Goal: Information Seeking & Learning: Learn about a topic

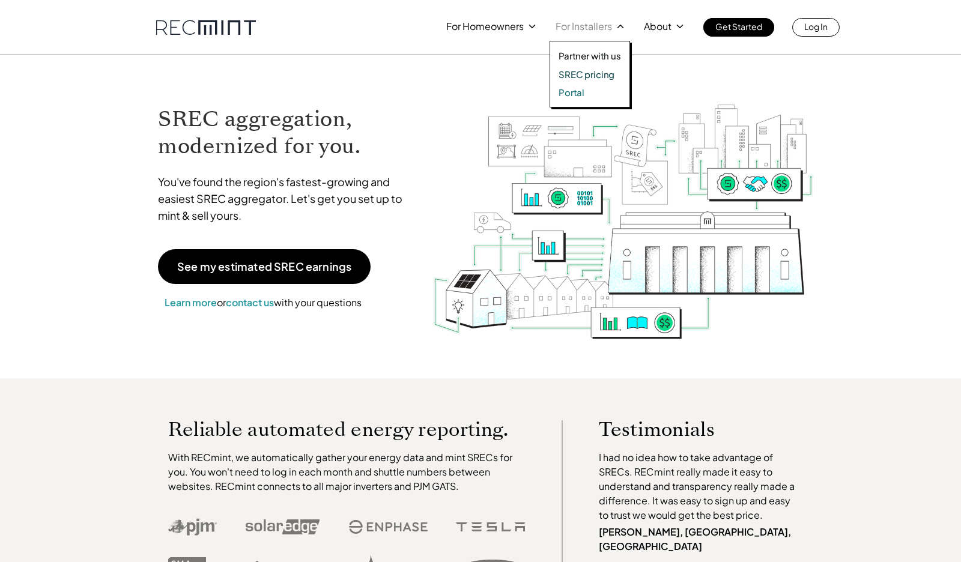
click at [584, 92] on link "Portal" at bounding box center [590, 92] width 62 height 12
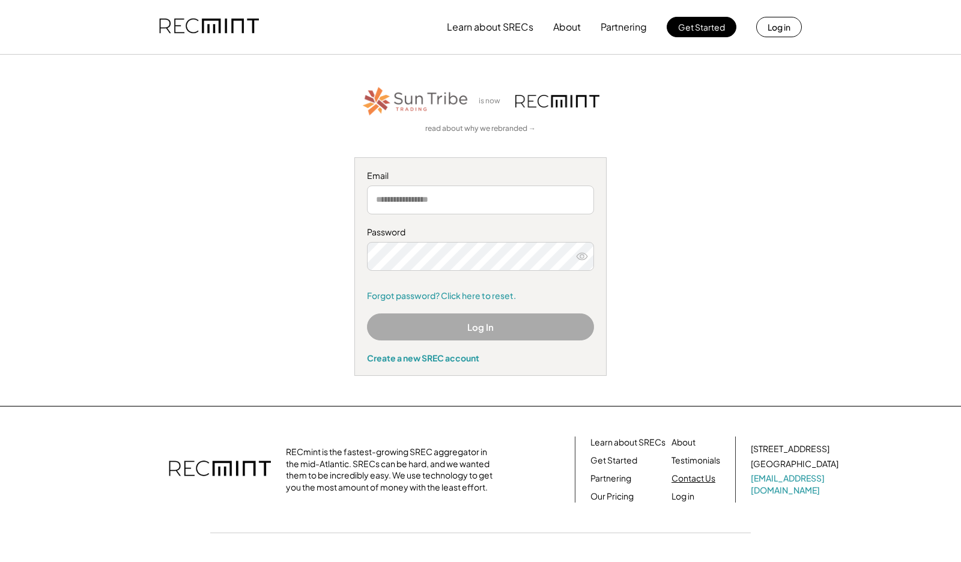
click at [684, 478] on link "Contact Us" at bounding box center [694, 479] width 44 height 12
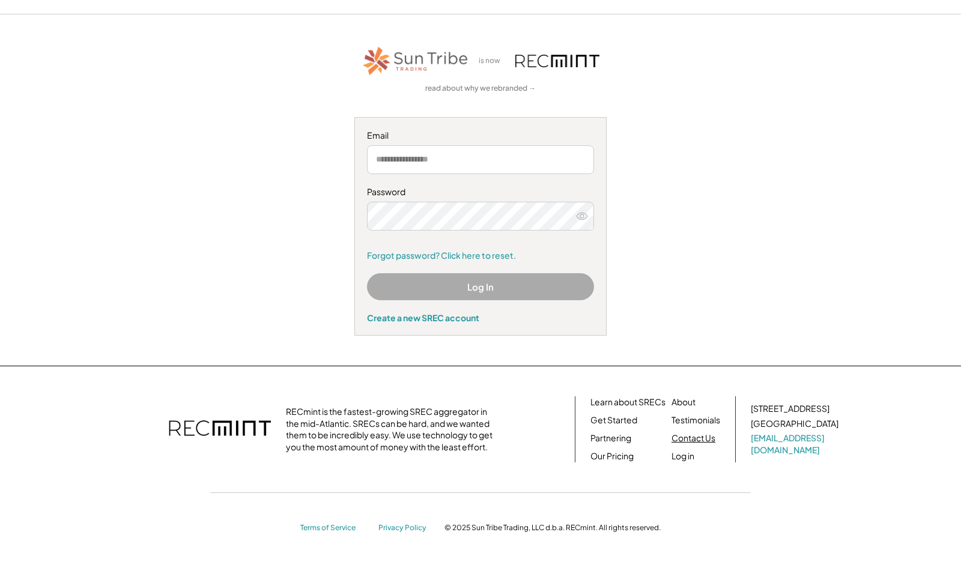
click at [693, 436] on link "Contact Us" at bounding box center [694, 438] width 44 height 12
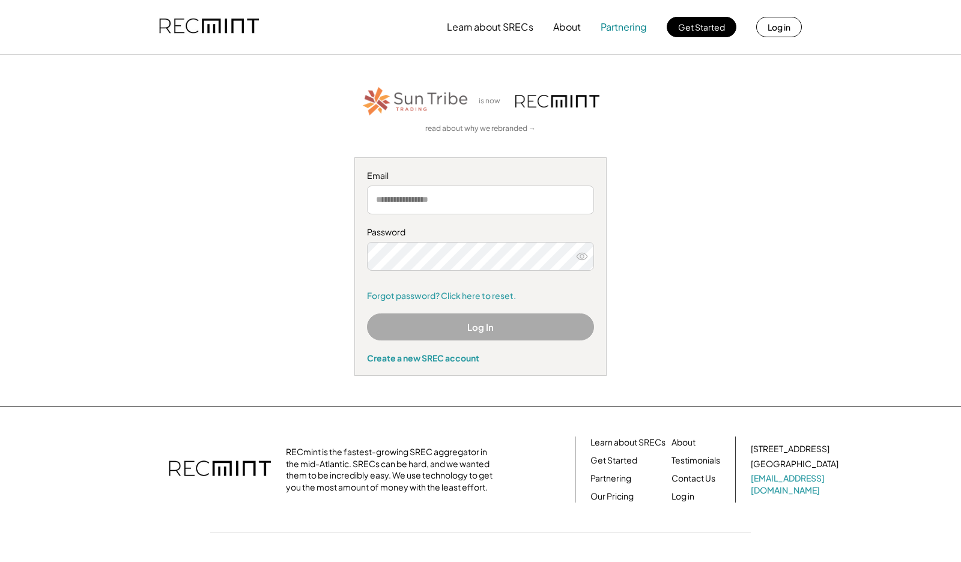
click at [630, 29] on button "Partnering" at bounding box center [624, 27] width 46 height 24
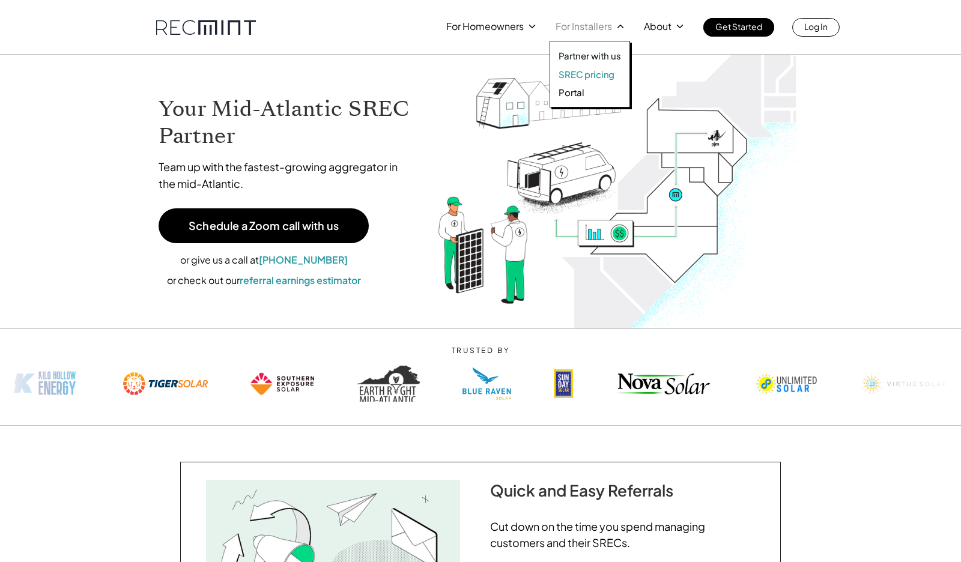
click at [590, 74] on p "SREC pricing" at bounding box center [587, 74] width 56 height 12
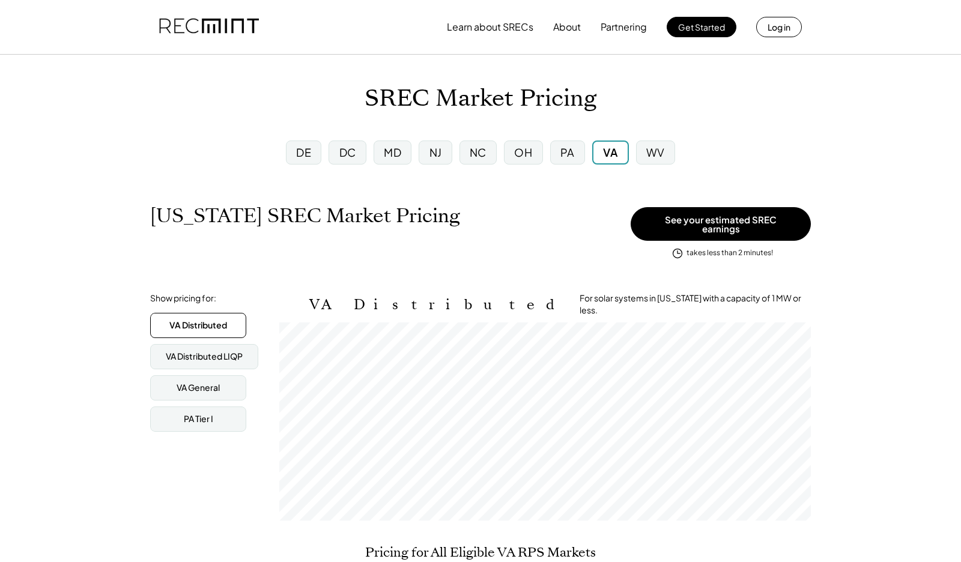
scroll to position [198, 532]
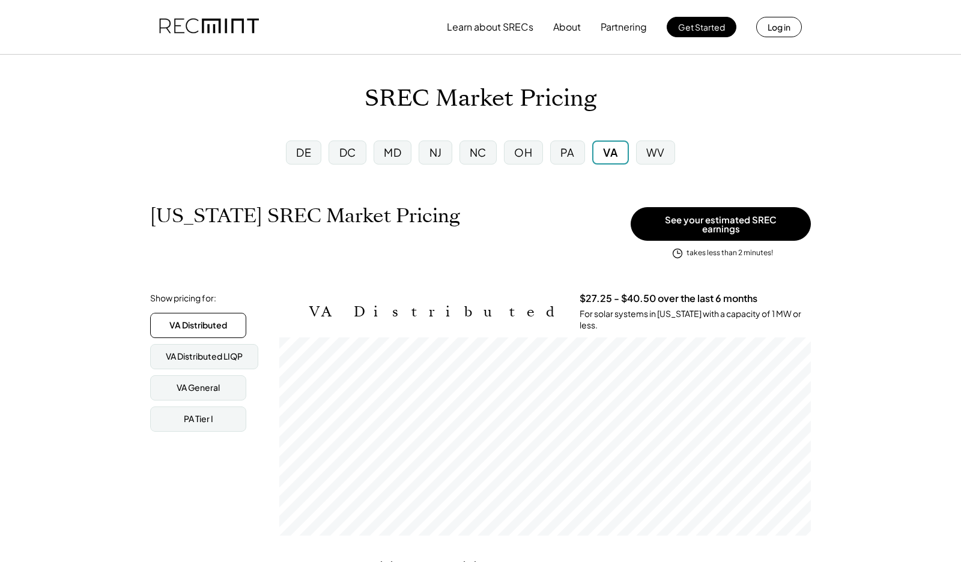
click at [438, 153] on div "NJ" at bounding box center [435, 152] width 13 height 15
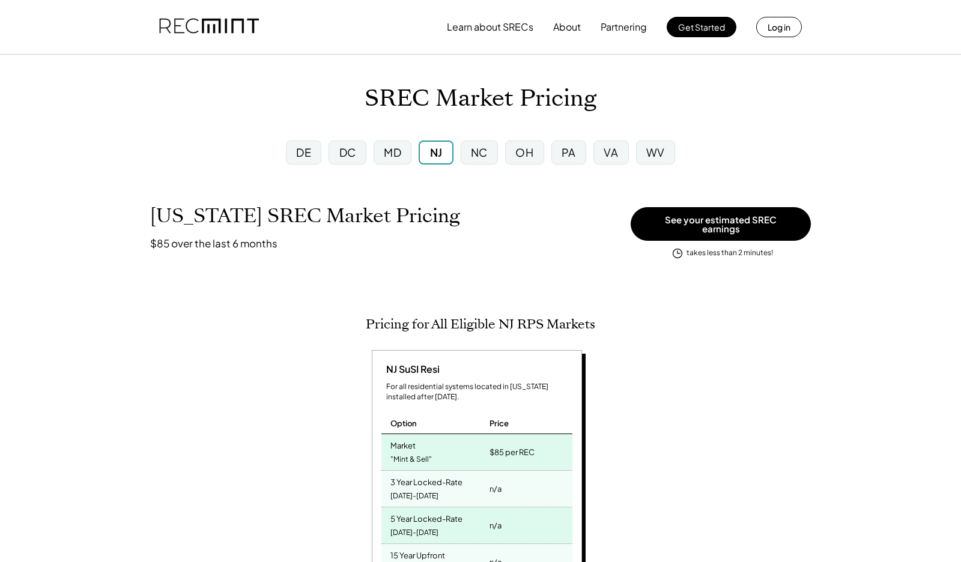
click at [566, 151] on div "PA" at bounding box center [569, 152] width 14 height 15
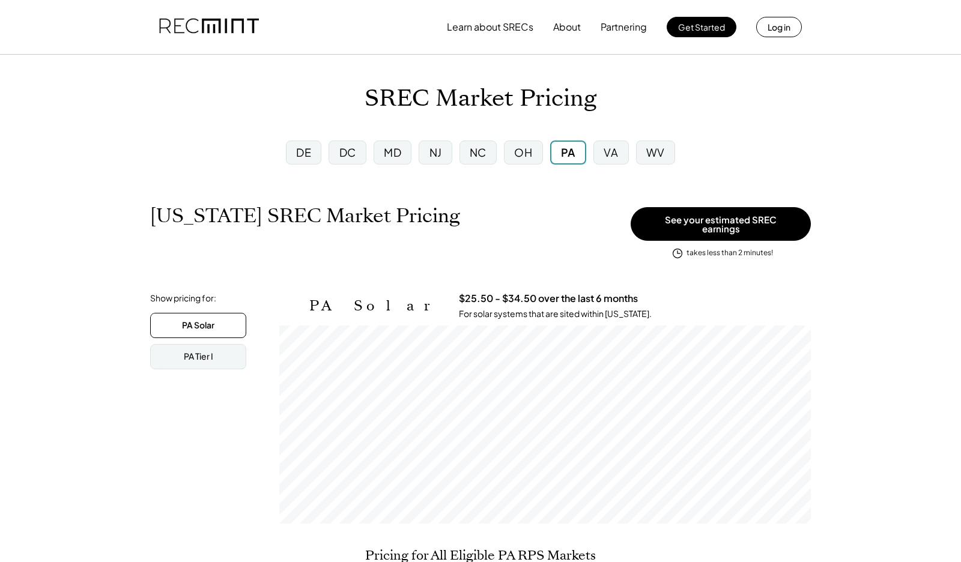
scroll to position [198, 532]
click at [232, 345] on div "PA Tier I" at bounding box center [198, 356] width 96 height 25
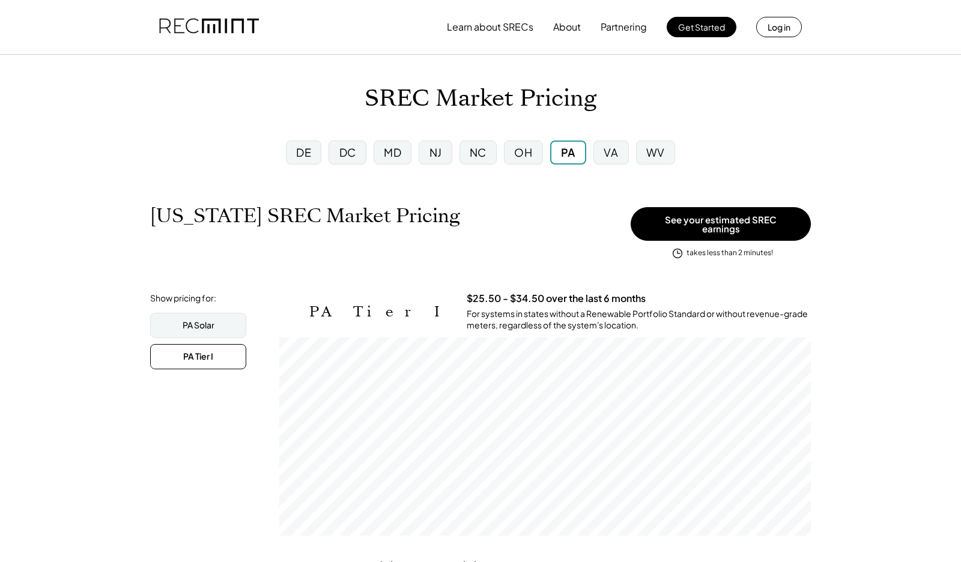
click at [399, 158] on div "MD" at bounding box center [392, 152] width 17 height 15
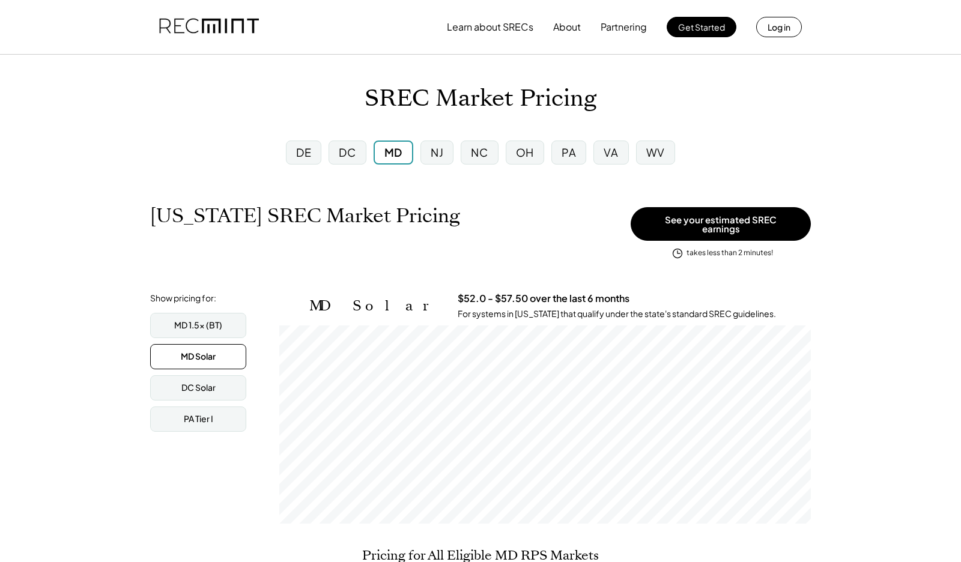
scroll to position [198, 532]
click at [216, 380] on div "DC Solar" at bounding box center [198, 387] width 96 height 25
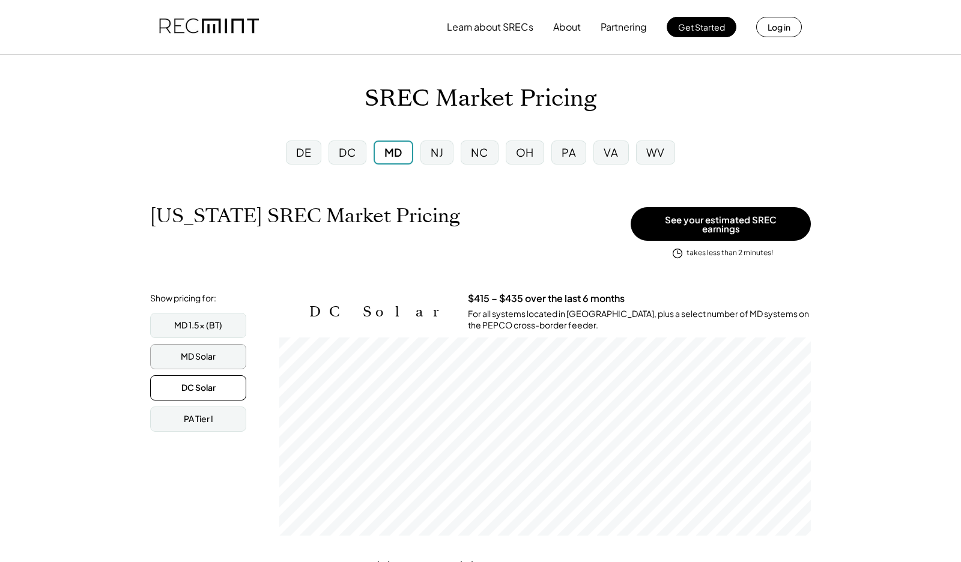
click at [212, 332] on div "MD 1.5x (BT) MD Solar DC Solar PA Tier I" at bounding box center [210, 372] width 120 height 119
click at [213, 323] on div "MD 1.5x (BT)" at bounding box center [198, 326] width 48 height 12
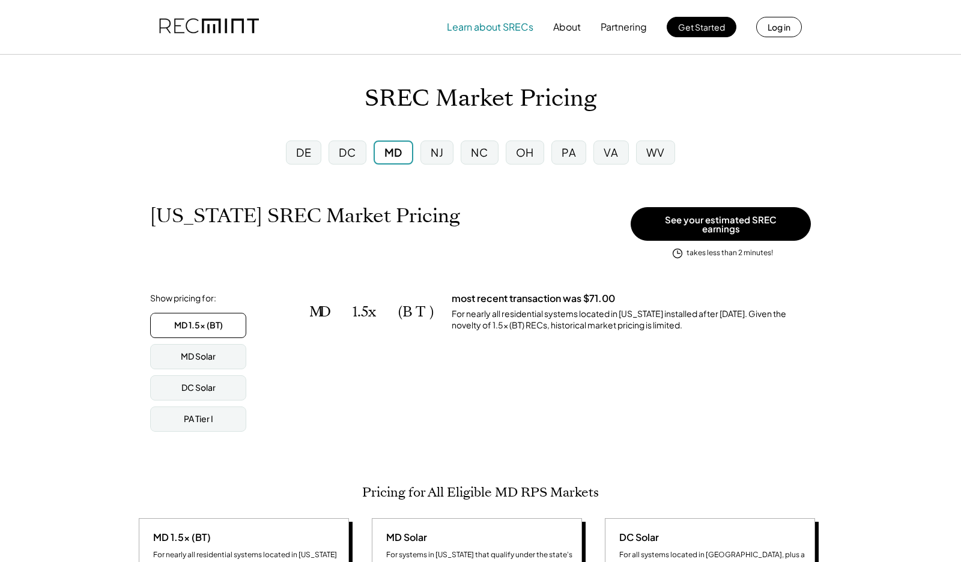
click at [508, 26] on button "Learn about SRECs" at bounding box center [490, 27] width 86 height 24
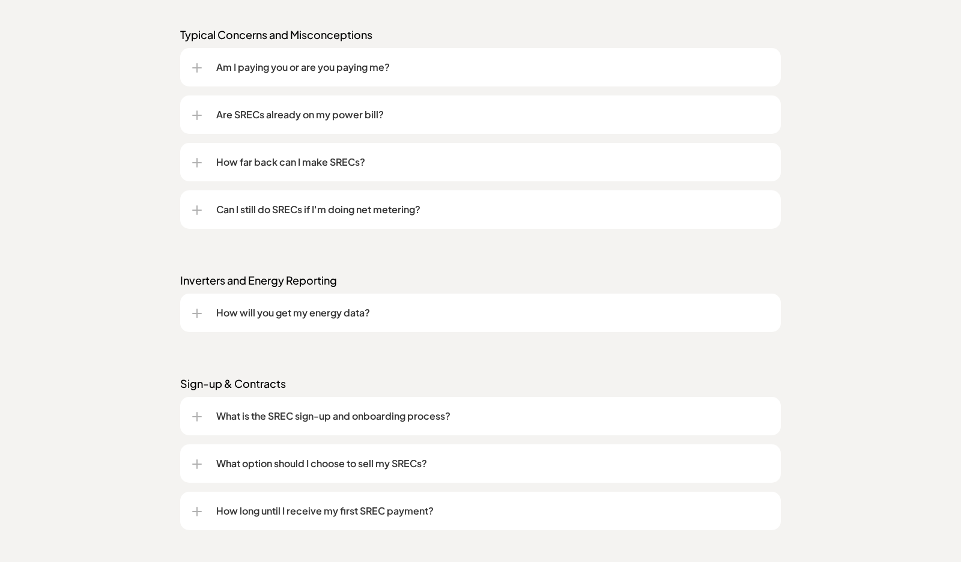
scroll to position [1391, 0]
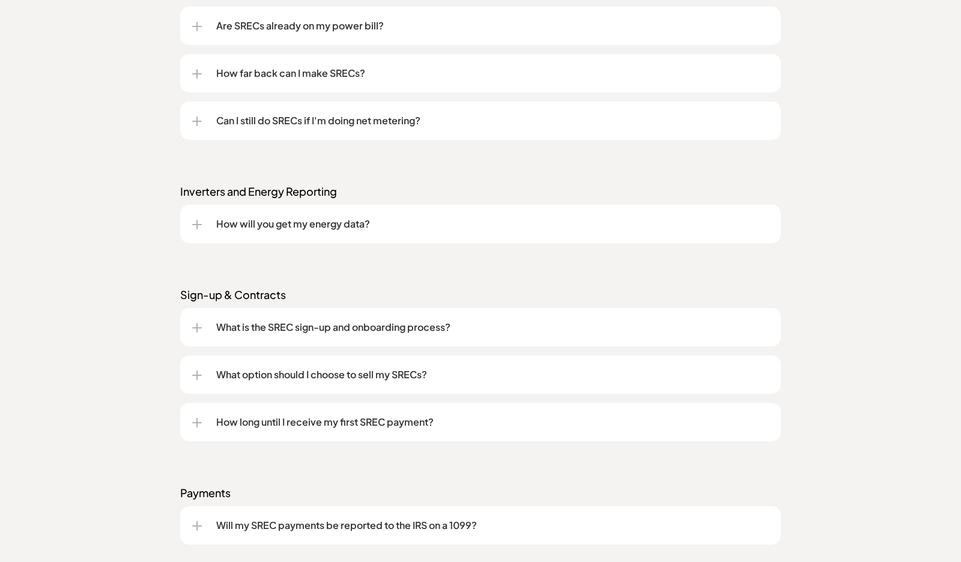
click at [199, 222] on div at bounding box center [197, 225] width 10 height 10
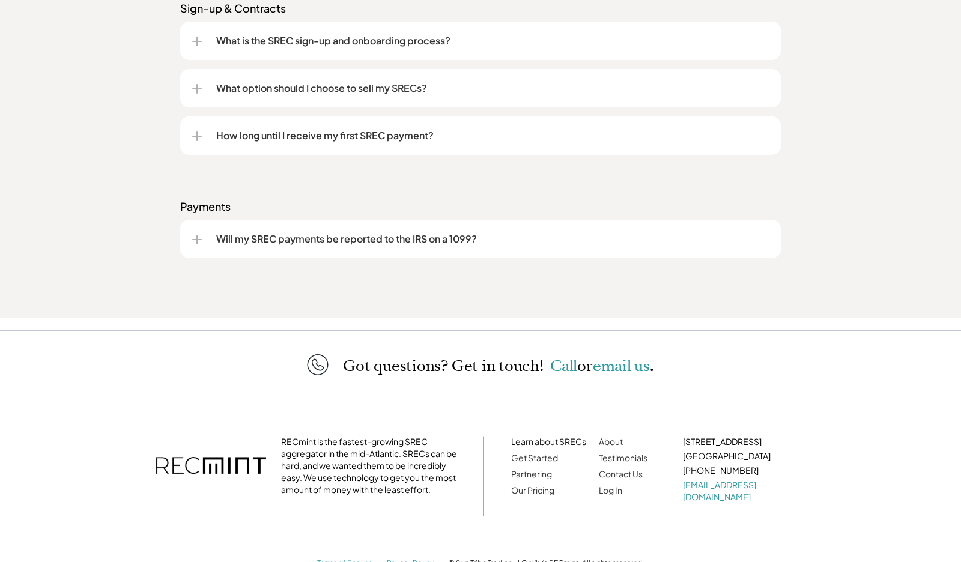
scroll to position [1787, 0]
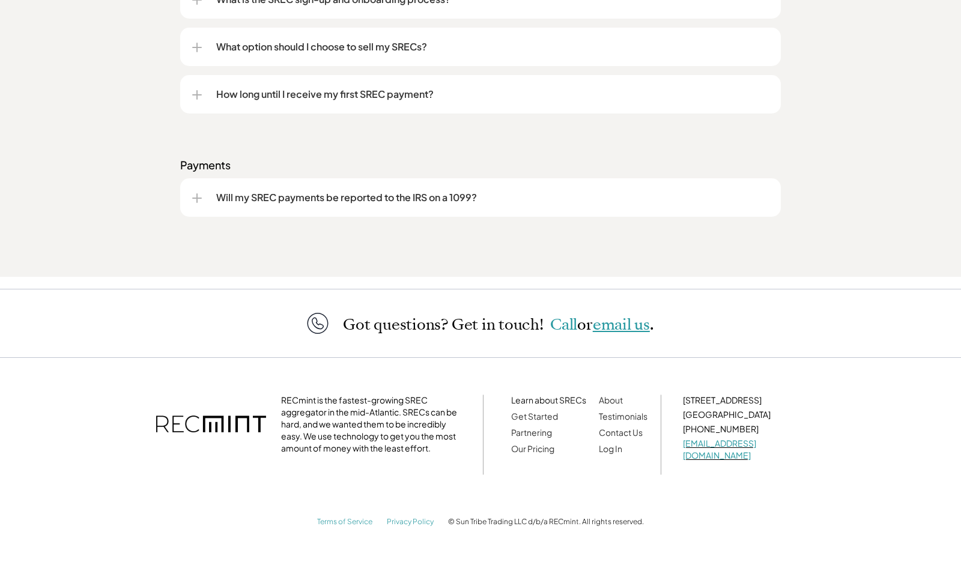
click at [625, 329] on span "email us" at bounding box center [621, 324] width 57 height 21
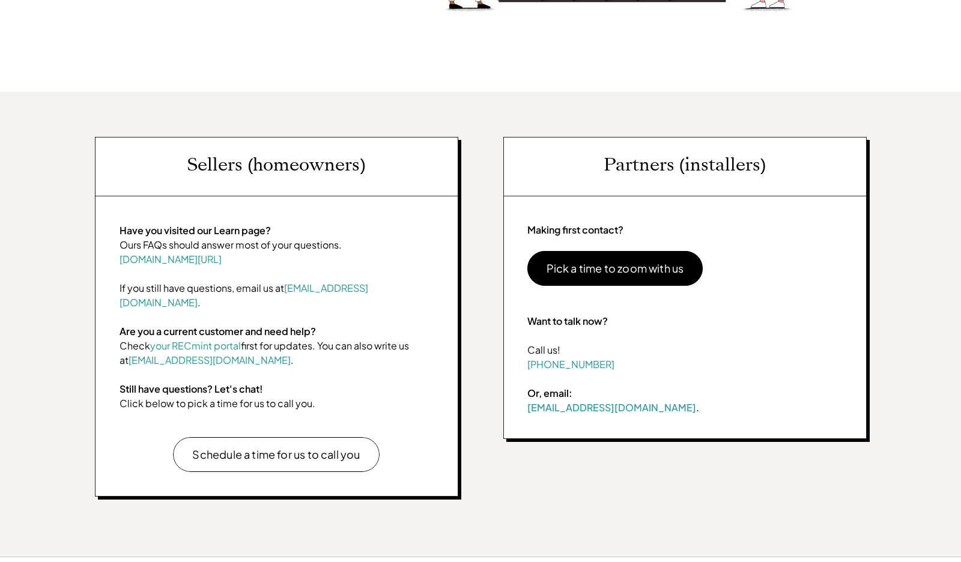
scroll to position [356, 0]
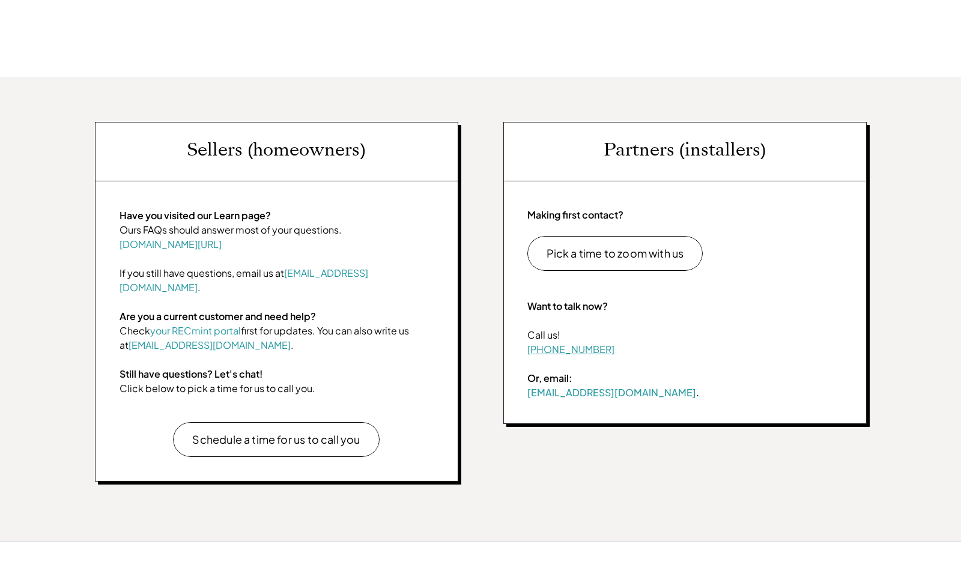
click at [587, 346] on link "434-216-2090" at bounding box center [570, 349] width 87 height 13
